Goal: Contribute content

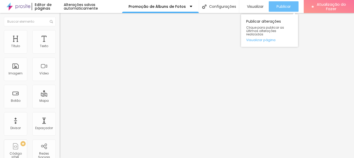
click at [279, 7] on font "Publicar" at bounding box center [284, 6] width 14 height 5
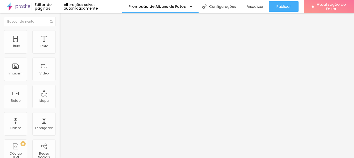
click at [60, 77] on button "button" at bounding box center [63, 73] width 7 height 5
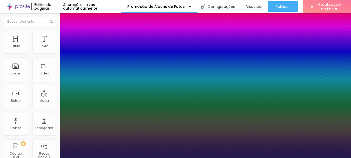
type input "1"
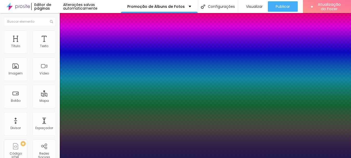
type input "8"
type input "4"
type input "1"
type input "40"
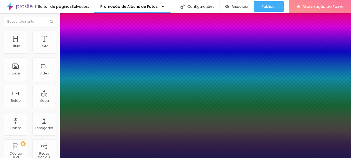
type input "1"
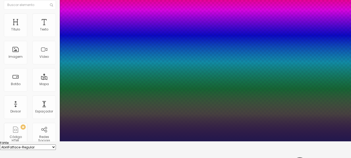
scroll to position [26, 0]
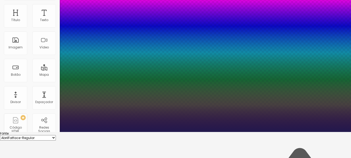
type input "40"
click at [38, 132] on div at bounding box center [175, 132] width 351 height 0
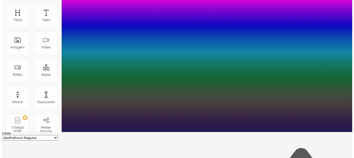
scroll to position [0, 0]
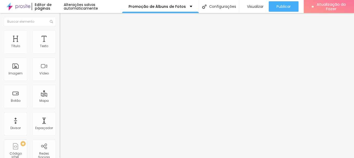
click at [60, 94] on button "button" at bounding box center [63, 91] width 7 height 5
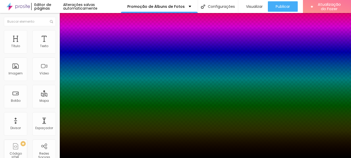
click at [96, 157] on div at bounding box center [175, 161] width 351 height 0
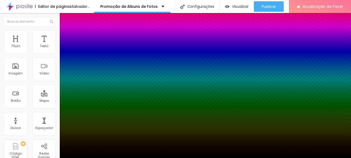
click at [158, 157] on div at bounding box center [175, 158] width 351 height 0
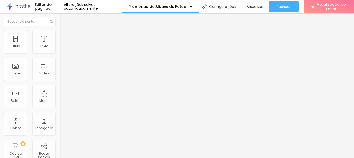
click at [63, 45] on font "Adicionar imagem" at bounding box center [78, 42] width 30 height 4
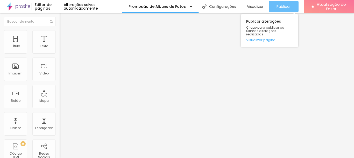
click at [282, 4] on font "Publicar" at bounding box center [284, 6] width 14 height 5
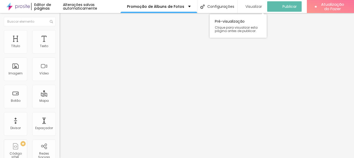
click at [255, 8] on font "Visualizar" at bounding box center [254, 6] width 17 height 5
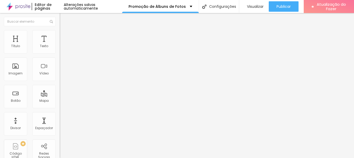
click at [60, 106] on input "https://" at bounding box center [91, 103] width 62 height 5
paste input "[DOMAIN_NAME][URL].."
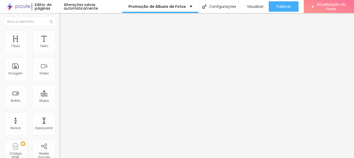
type input "[URL][DOMAIN_NAME].."
click at [60, 66] on img at bounding box center [62, 64] width 4 height 4
click at [60, 70] on img at bounding box center [62, 68] width 4 height 4
click at [60, 66] on img at bounding box center [62, 64] width 4 height 4
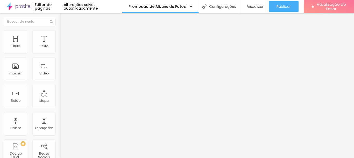
click at [60, 70] on img at bounding box center [62, 68] width 4 height 4
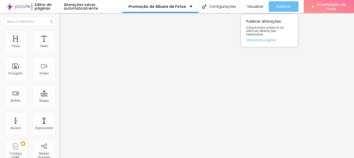
click at [284, 8] on font "Publicar" at bounding box center [284, 6] width 14 height 5
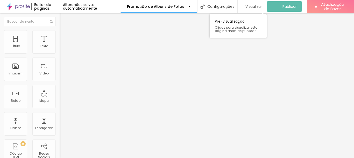
click at [249, 7] on font "Visualizar" at bounding box center [254, 6] width 17 height 5
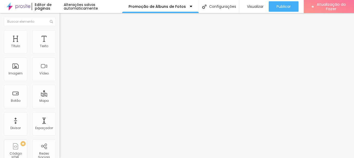
type input "Eu Quero"
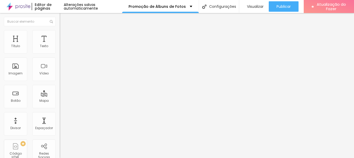
type textarea "Olá, cheguei até você pela página {page_title} e gostaria de mais informações s…"
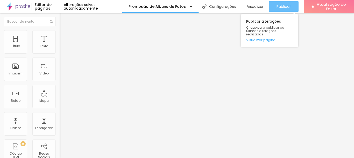
click at [282, 7] on font "Publicar" at bounding box center [284, 6] width 14 height 5
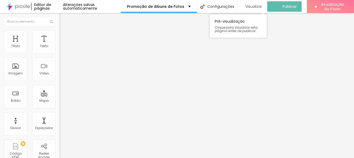
click at [246, 6] on font "Visualizar" at bounding box center [254, 6] width 17 height 5
